Goal: Task Accomplishment & Management: Complete application form

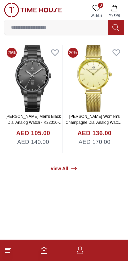
scroll to position [276, 0]
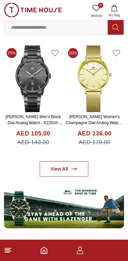
click at [80, 253] on icon "button" at bounding box center [80, 250] width 8 height 8
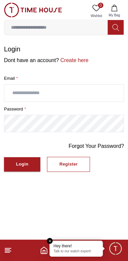
click at [101, 91] on input "text" at bounding box center [64, 93] width 120 height 17
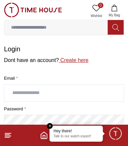
click at [78, 60] on link "Create here" at bounding box center [74, 60] width 30 height 6
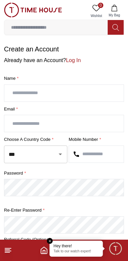
click at [20, 93] on input "text" at bounding box center [64, 93] width 120 height 17
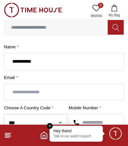
scroll to position [39, 0]
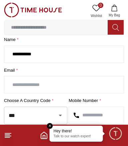
type input "**********"
click at [20, 83] on input "text" at bounding box center [64, 84] width 120 height 17
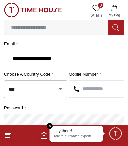
scroll to position [66, 0]
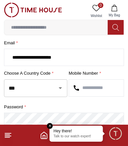
type input "**********"
click at [36, 84] on input "***" at bounding box center [26, 88] width 39 height 12
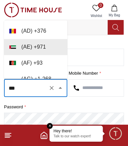
click at [88, 85] on input "text" at bounding box center [96, 88] width 55 height 17
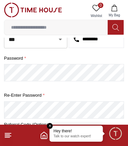
scroll to position [117, 0]
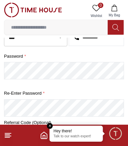
type input "*********"
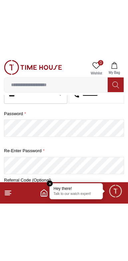
scroll to position [41, 0]
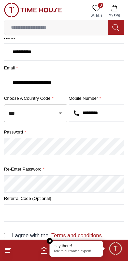
click at [84, 214] on input "text" at bounding box center [64, 213] width 120 height 17
click at [51, 239] on em "Close tooltip" at bounding box center [50, 241] width 6 height 6
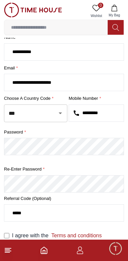
click at [102, 225] on form "**********" at bounding box center [64, 132] width 120 height 259
click at [85, 233] on link "Terms and conditions" at bounding box center [74, 236] width 53 height 6
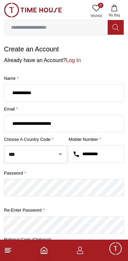
scroll to position [41, 0]
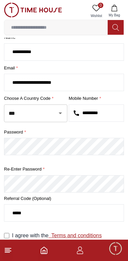
click at [87, 237] on link "Terms and conditions" at bounding box center [74, 236] width 53 height 6
click at [117, 250] on span "Minimize live chat window" at bounding box center [115, 248] width 19 height 19
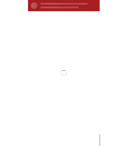
scroll to position [0, 0]
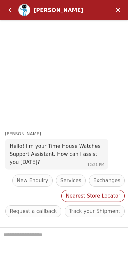
click at [66, 196] on span "Nearest Store Locator" at bounding box center [93, 196] width 55 height 8
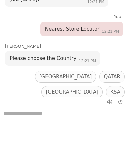
scroll to position [32, 0]
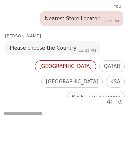
click at [39, 69] on span "[GEOGRAPHIC_DATA]" at bounding box center [65, 66] width 53 height 8
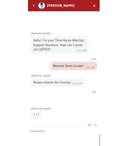
scroll to position [0, 0]
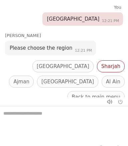
click at [102, 66] on span "Sharjah" at bounding box center [111, 66] width 19 height 8
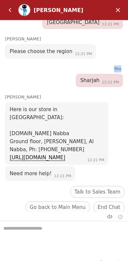
scroll to position [123, 0]
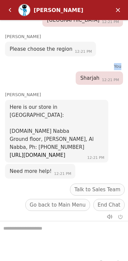
click at [30, 152] on link "[URL][DOMAIN_NAME]" at bounding box center [38, 155] width 56 height 6
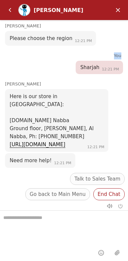
click at [111, 190] on span "End Chat" at bounding box center [109, 194] width 23 height 8
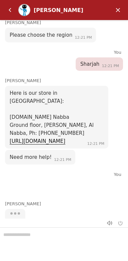
scroll to position [138, 0]
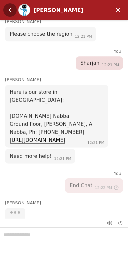
click at [12, 8] on em "Back" at bounding box center [9, 9] width 13 height 13
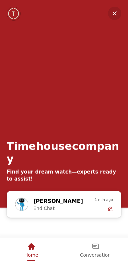
click at [31, 253] on span "Home" at bounding box center [31, 254] width 14 height 5
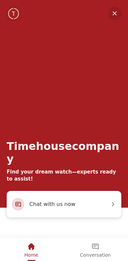
click at [116, 12] on em "Minimize" at bounding box center [114, 13] width 13 height 13
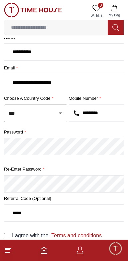
scroll to position [0, 0]
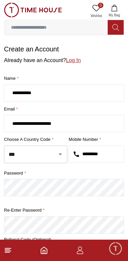
click at [72, 60] on link "Log In" at bounding box center [73, 60] width 15 height 6
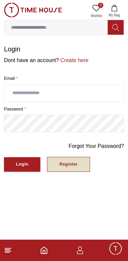
click at [81, 162] on button "Register" at bounding box center [68, 164] width 43 height 15
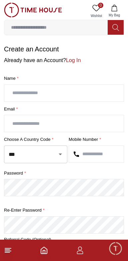
scroll to position [41, 0]
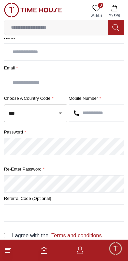
click at [116, 219] on input "text" at bounding box center [64, 213] width 120 height 17
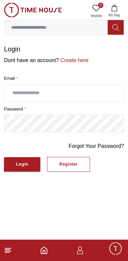
click at [8, 252] on line at bounding box center [7, 252] width 5 height 0
